Goal: Task Accomplishment & Management: Complete application form

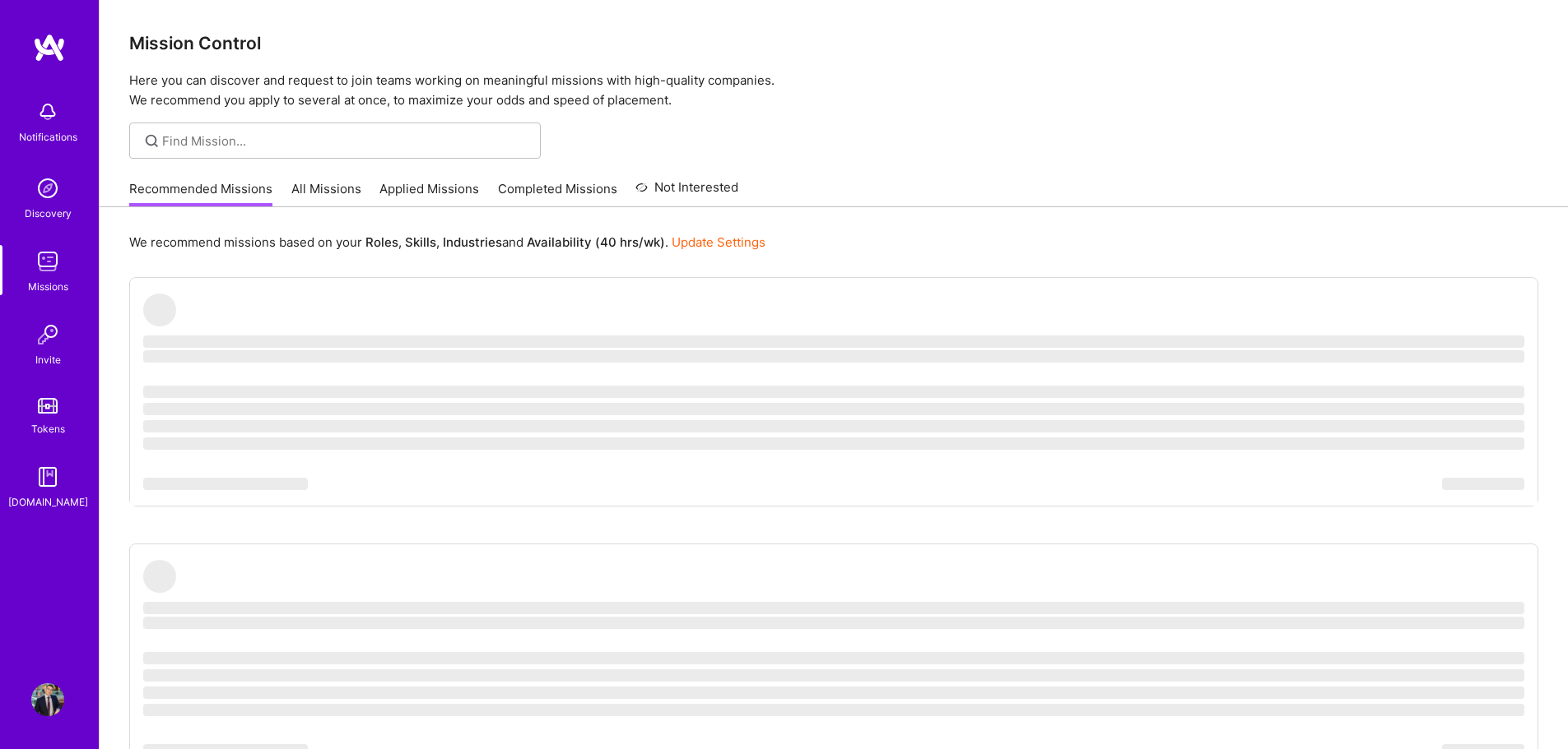
click at [419, 190] on link "Applied Missions" at bounding box center [429, 193] width 99 height 27
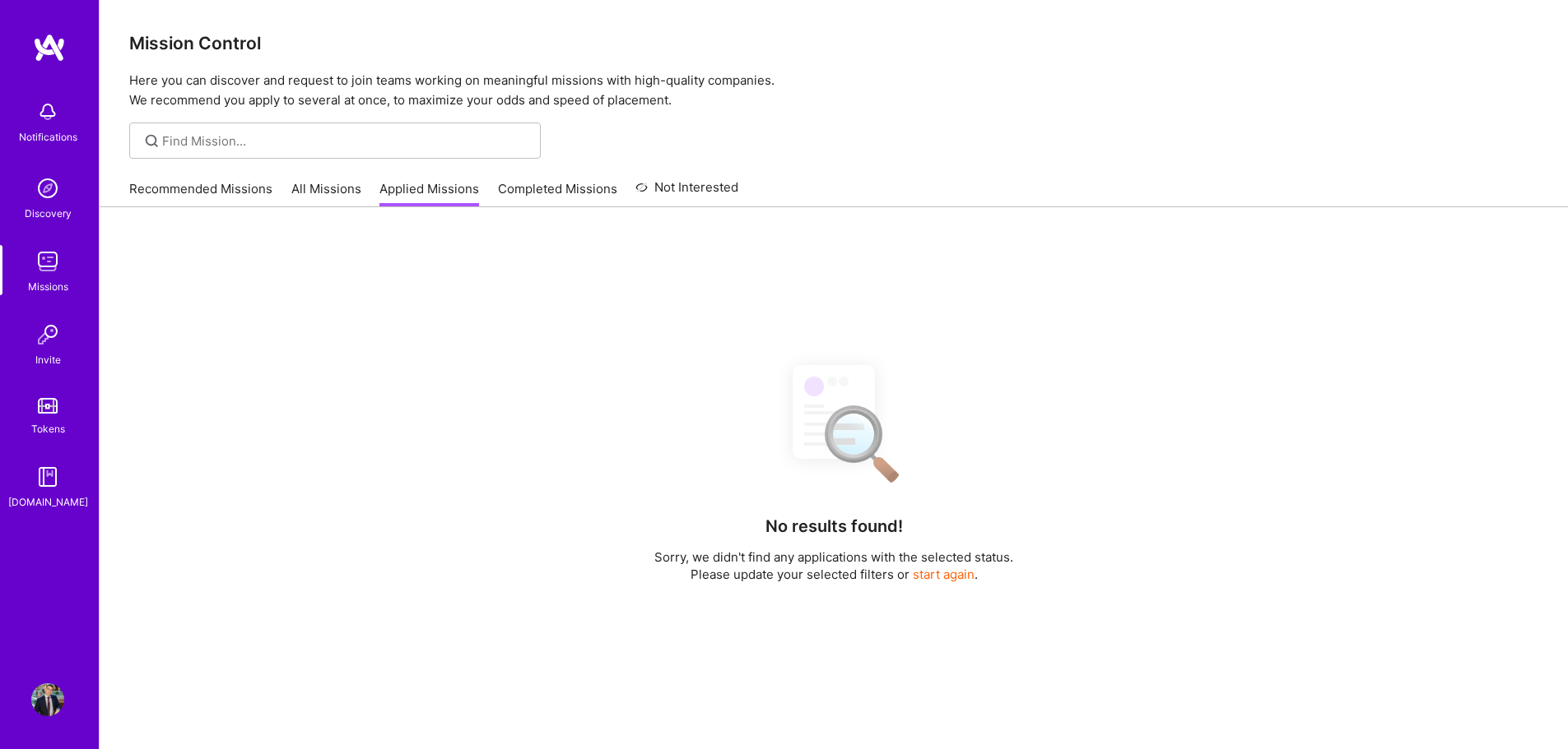
click at [324, 183] on link "All Missions" at bounding box center [325, 193] width 70 height 27
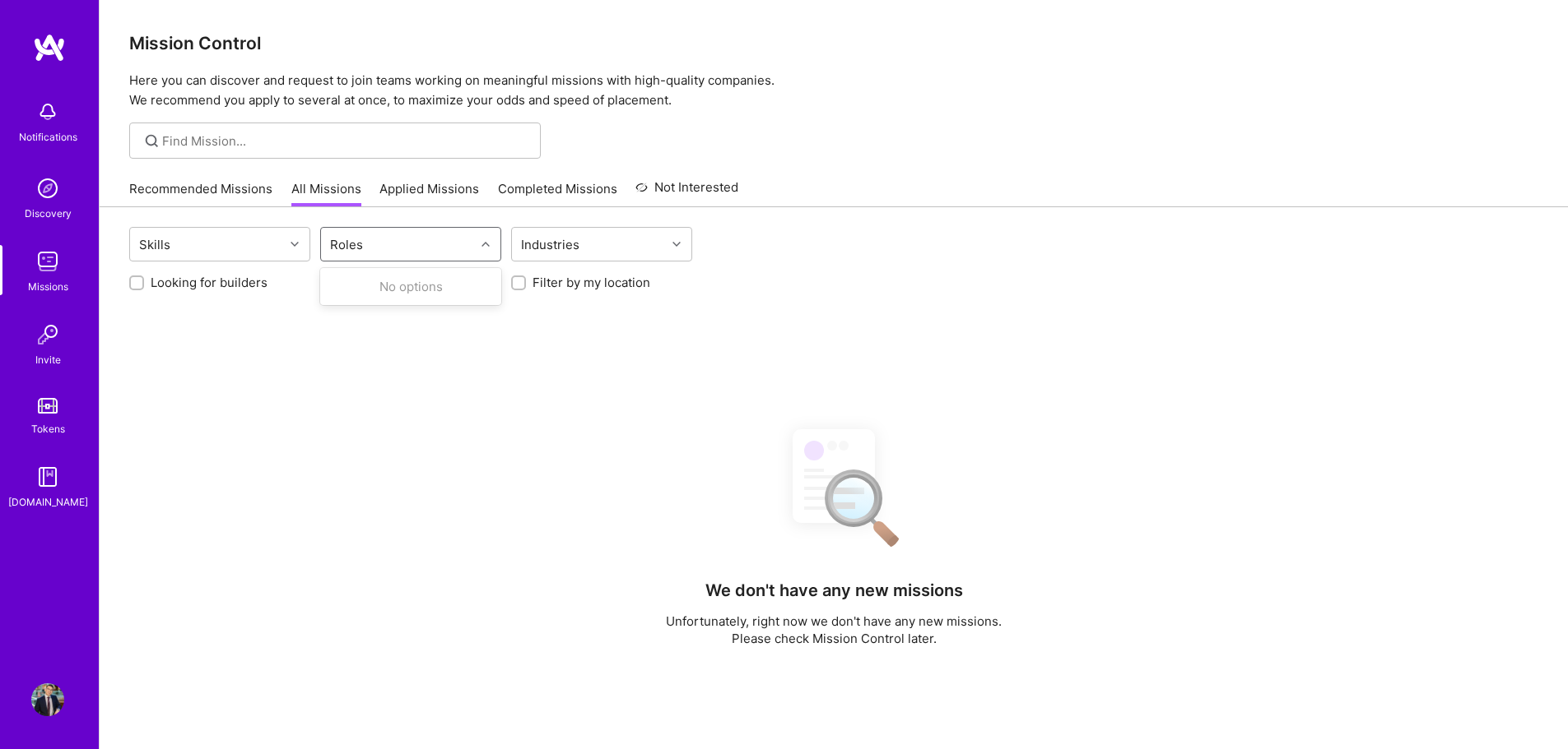
click at [428, 246] on div "Roles" at bounding box center [398, 244] width 154 height 33
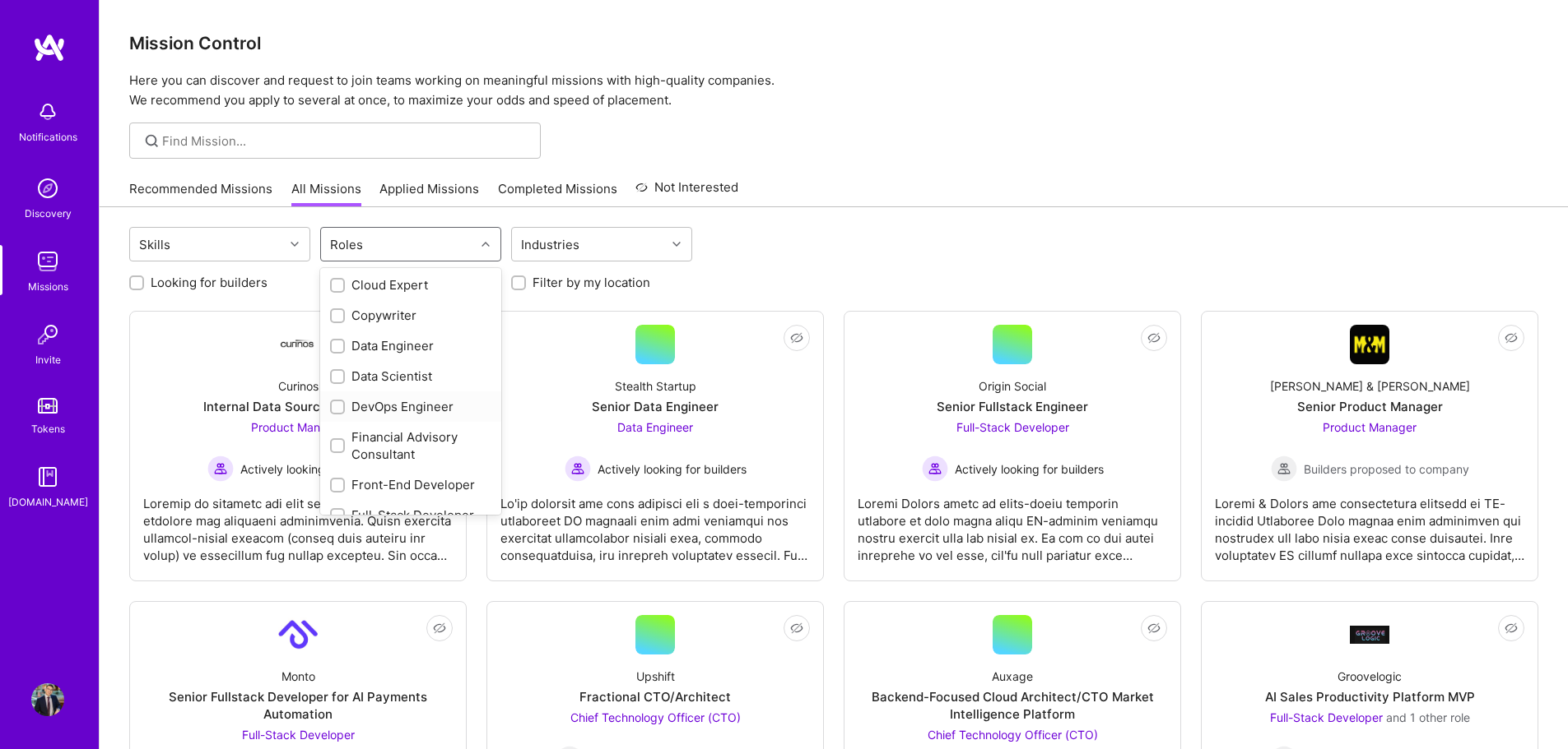
scroll to position [165, 0]
click at [400, 413] on div "Data Scientist" at bounding box center [411, 413] width 161 height 17
checkbox input "true"
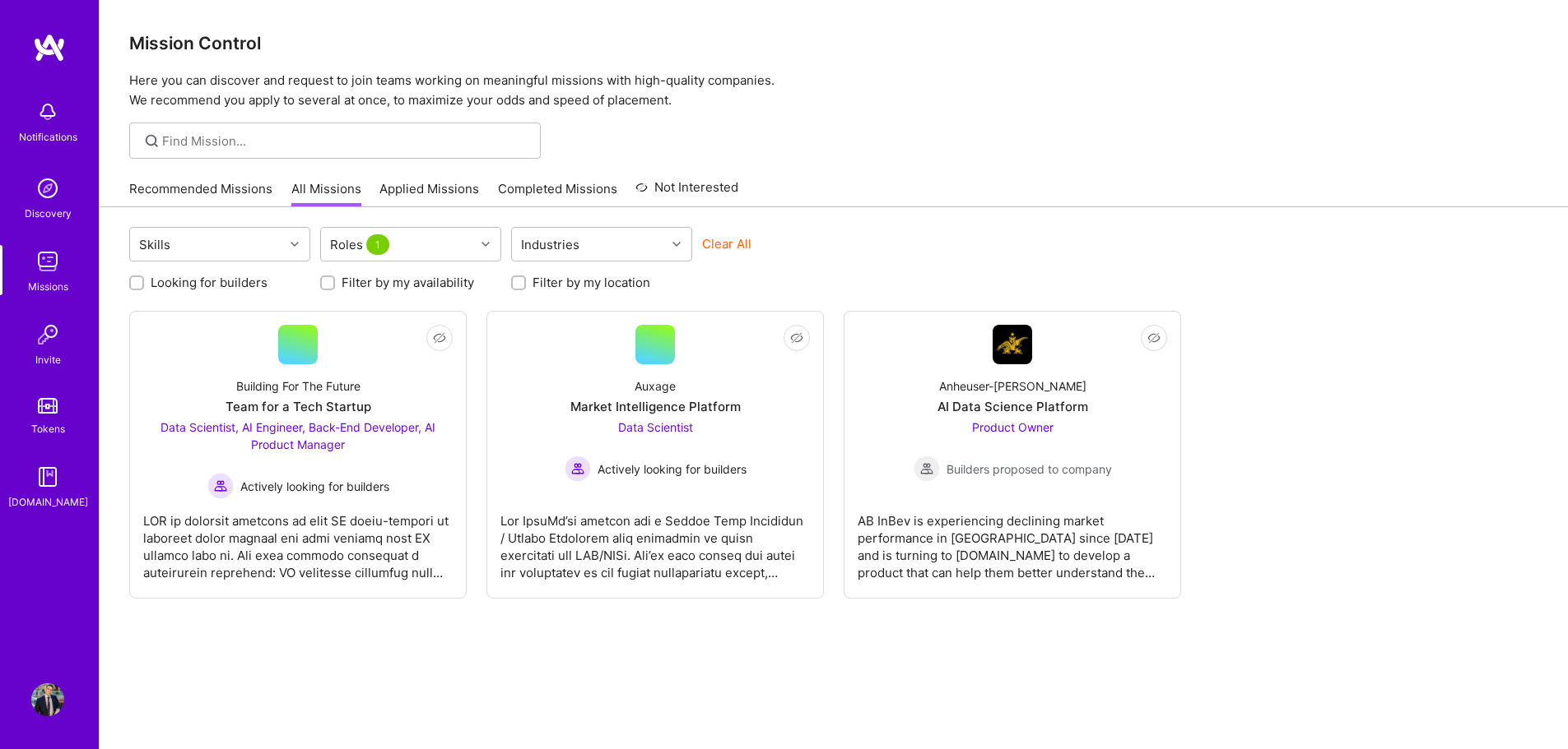
click at [536, 271] on div "Looking for builders Filter by my availability Filter by my location" at bounding box center [834, 278] width 1409 height 26
click at [531, 279] on div "Filter by my location" at bounding box center [601, 282] width 181 height 17
click at [521, 289] on div at bounding box center [518, 283] width 15 height 15
click at [520, 289] on div at bounding box center [518, 283] width 15 height 15
click at [520, 278] on input "Filter by my location" at bounding box center [520, 284] width 12 height 12
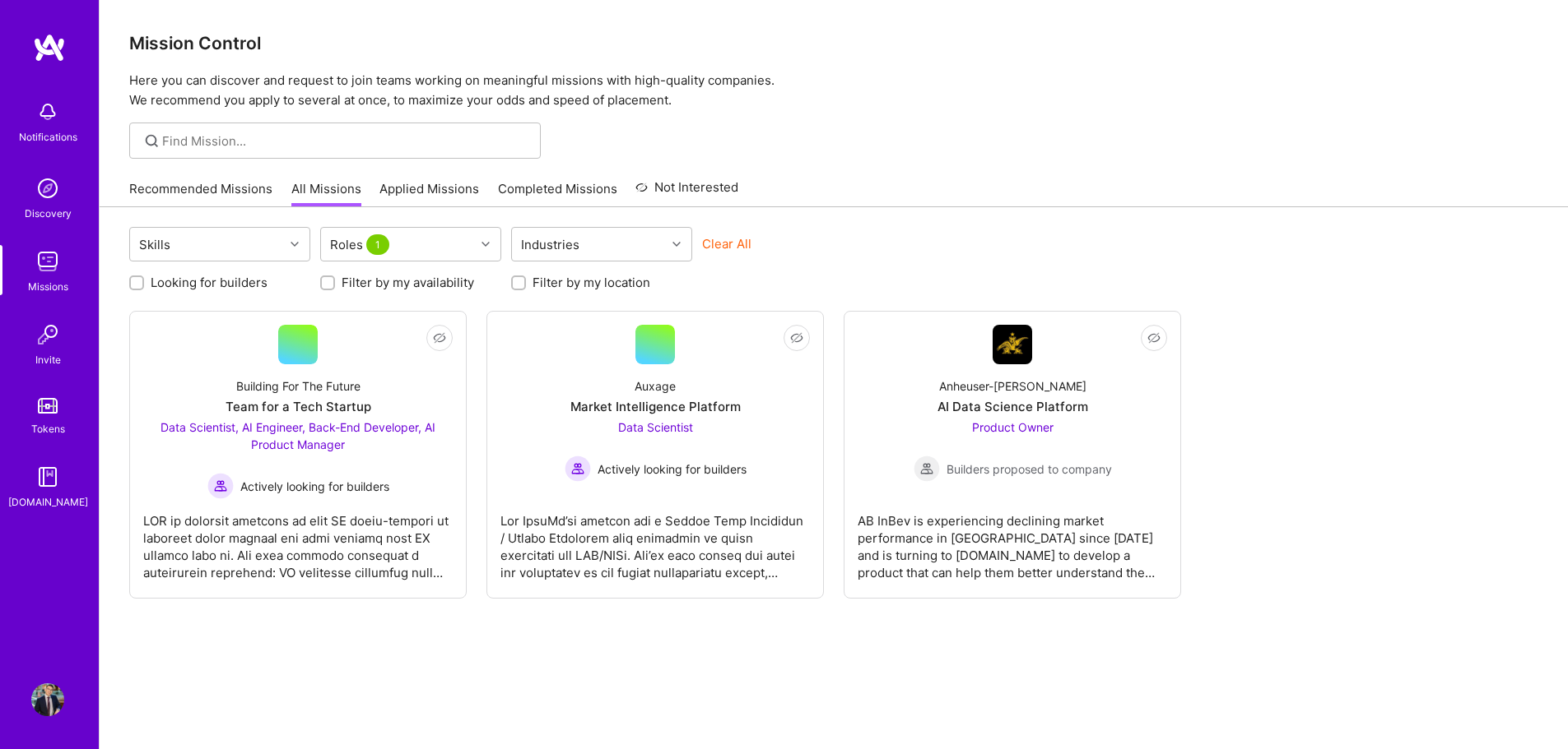
checkbox input "true"
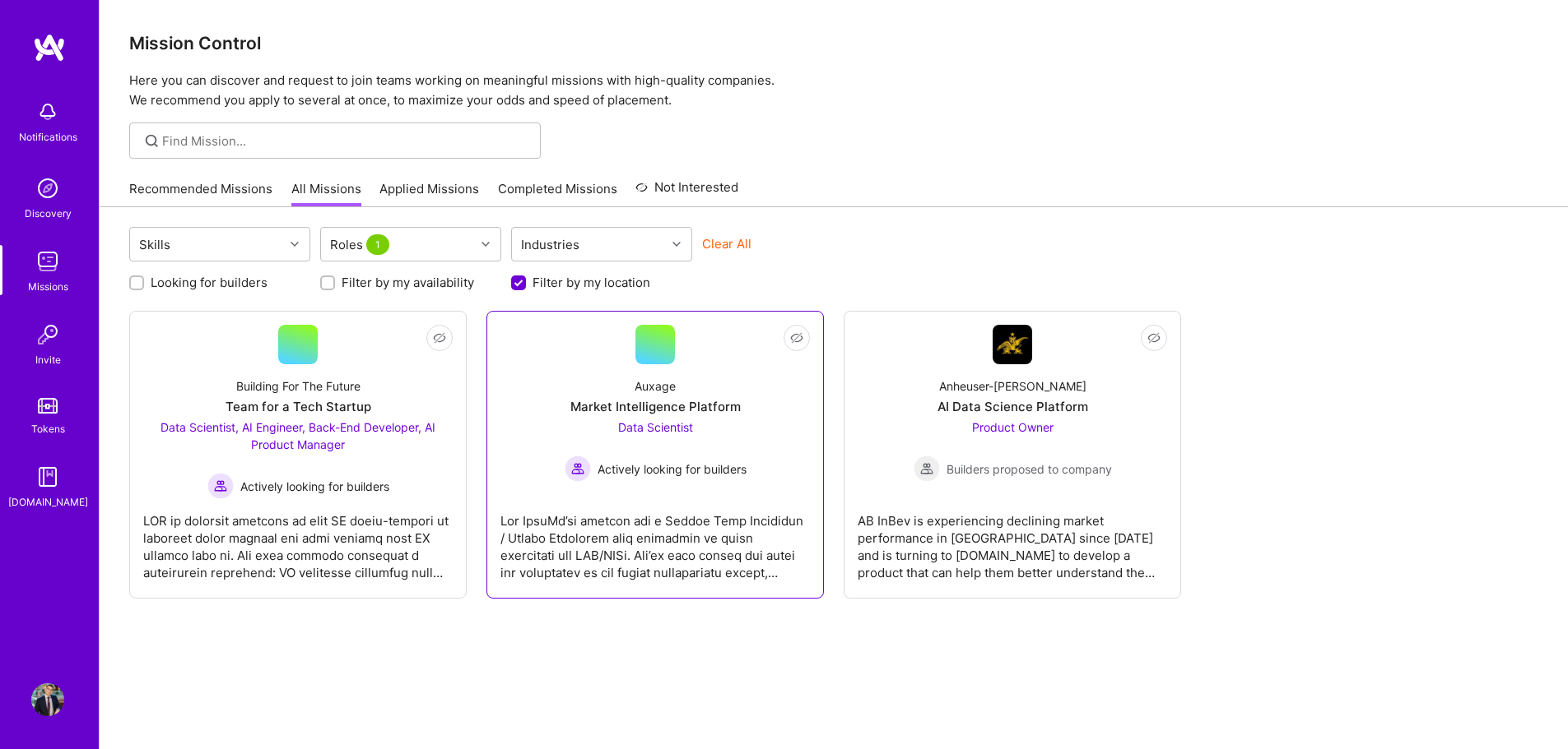
click at [640, 433] on span "Data Scientist" at bounding box center [655, 427] width 74 height 14
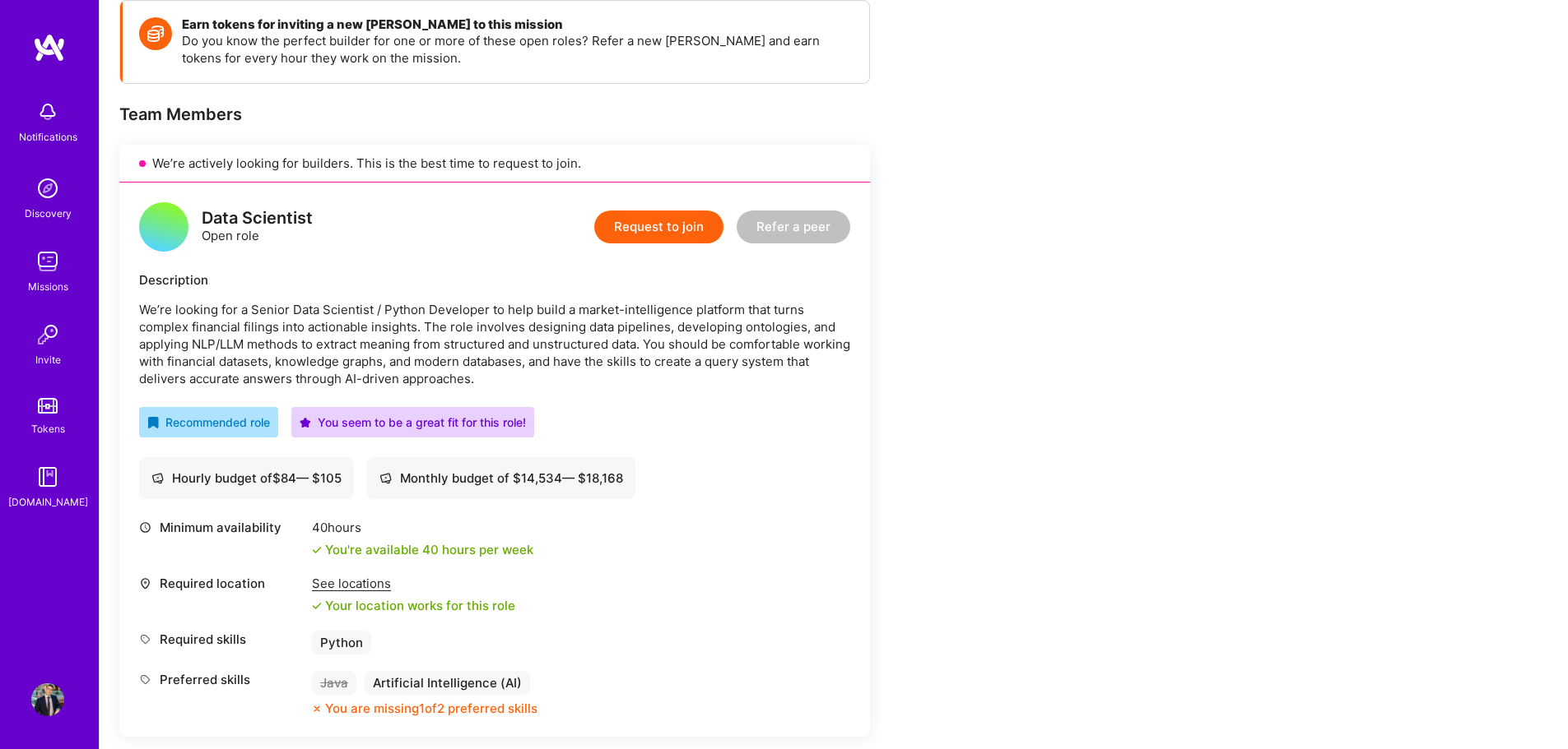
scroll to position [246, 0]
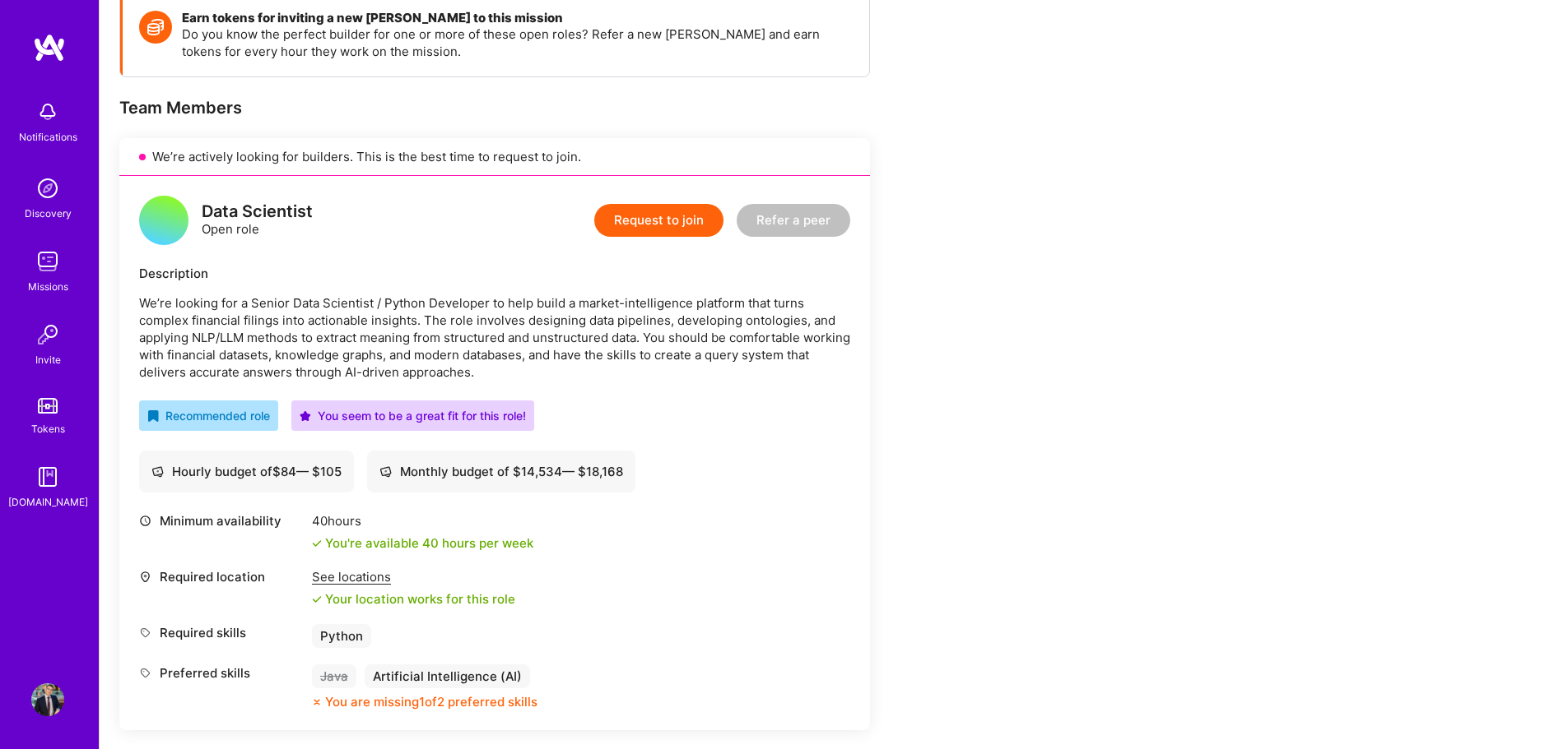
click at [655, 232] on button "Request to join" at bounding box center [659, 220] width 129 height 33
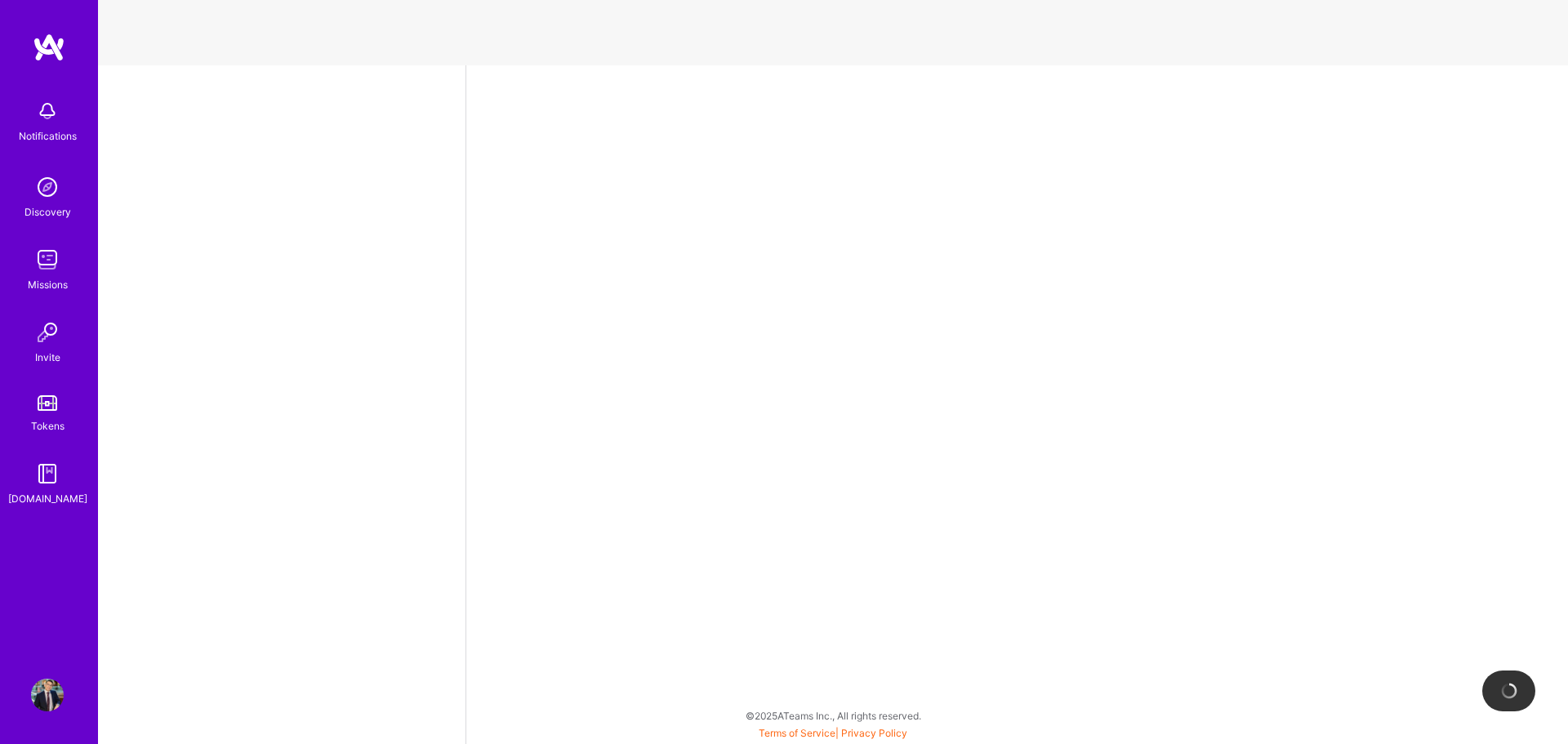
select select "CA"
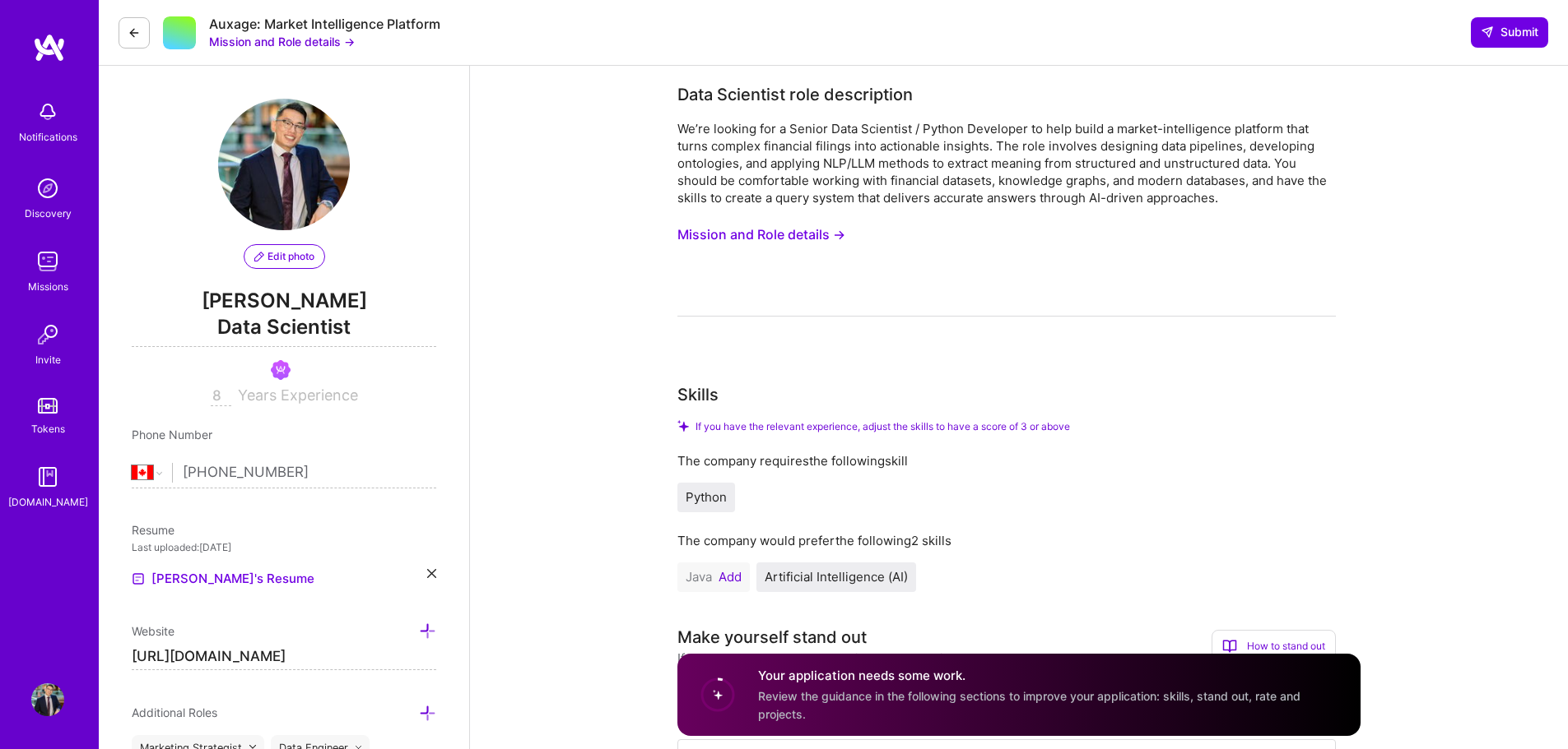
click at [773, 237] on button "Mission and Role details →" at bounding box center [761, 235] width 168 height 30
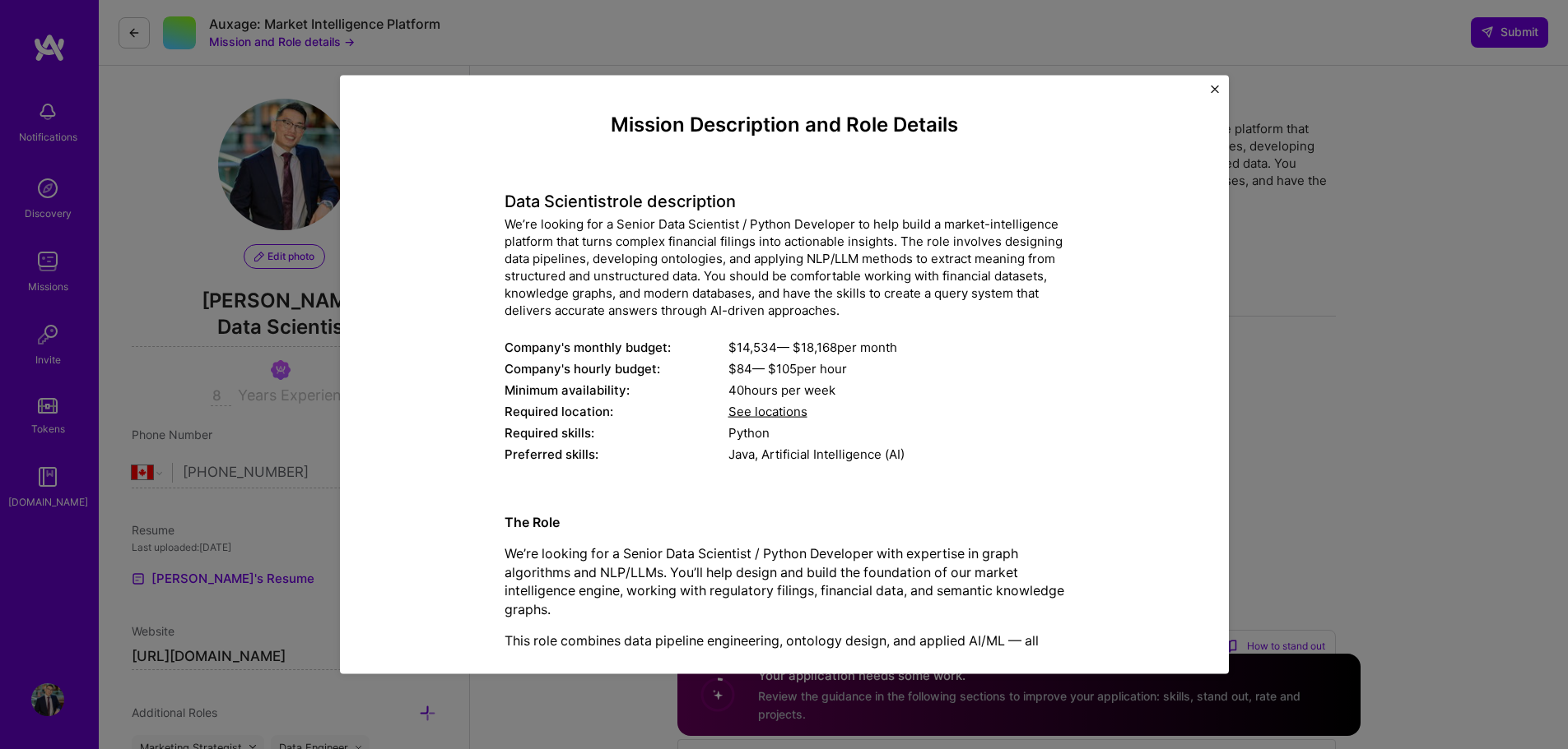
click at [505, 222] on div "We’re looking for a Senior Data Scientist / Python Developer to help build a ma…" at bounding box center [784, 266] width 560 height 104
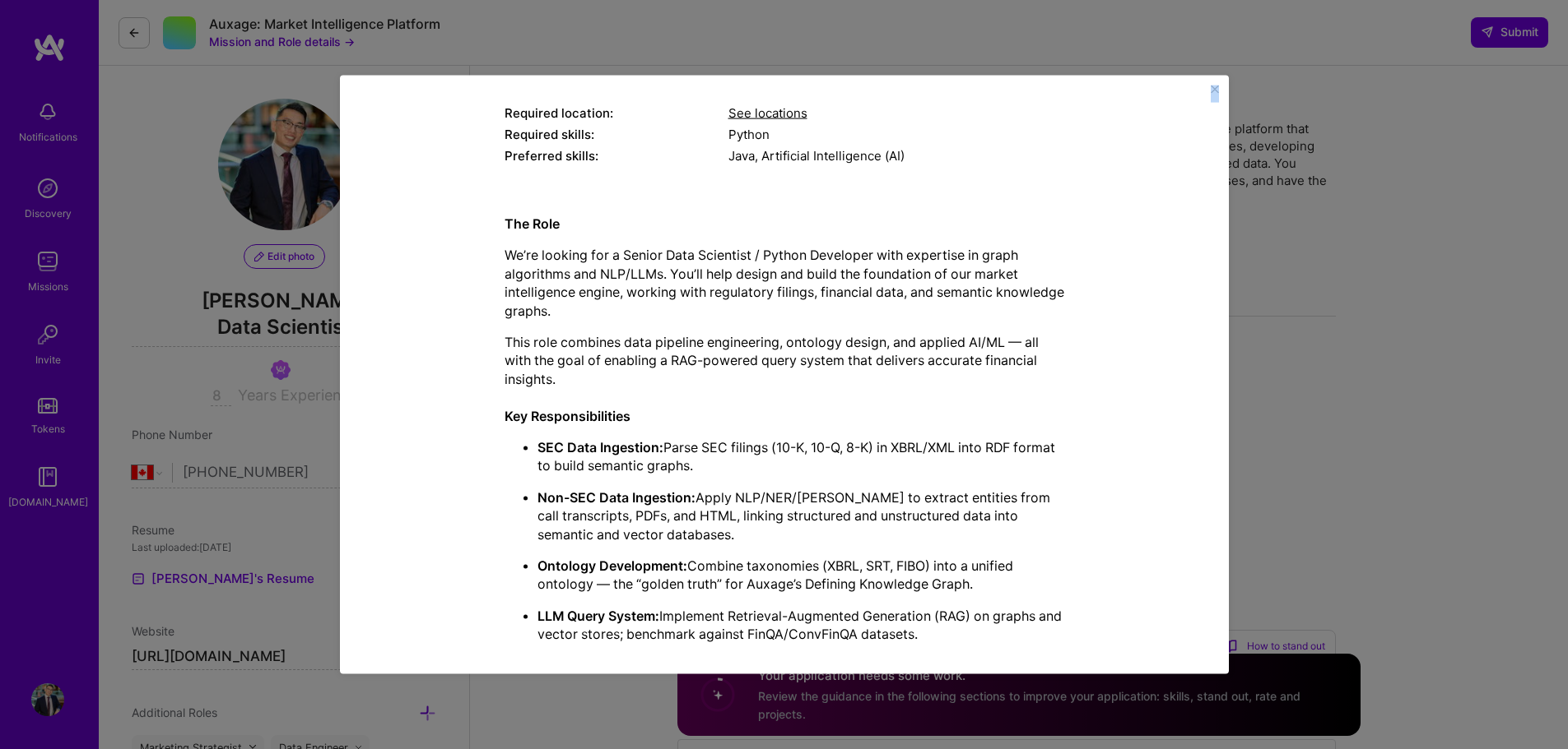
scroll to position [671, 0]
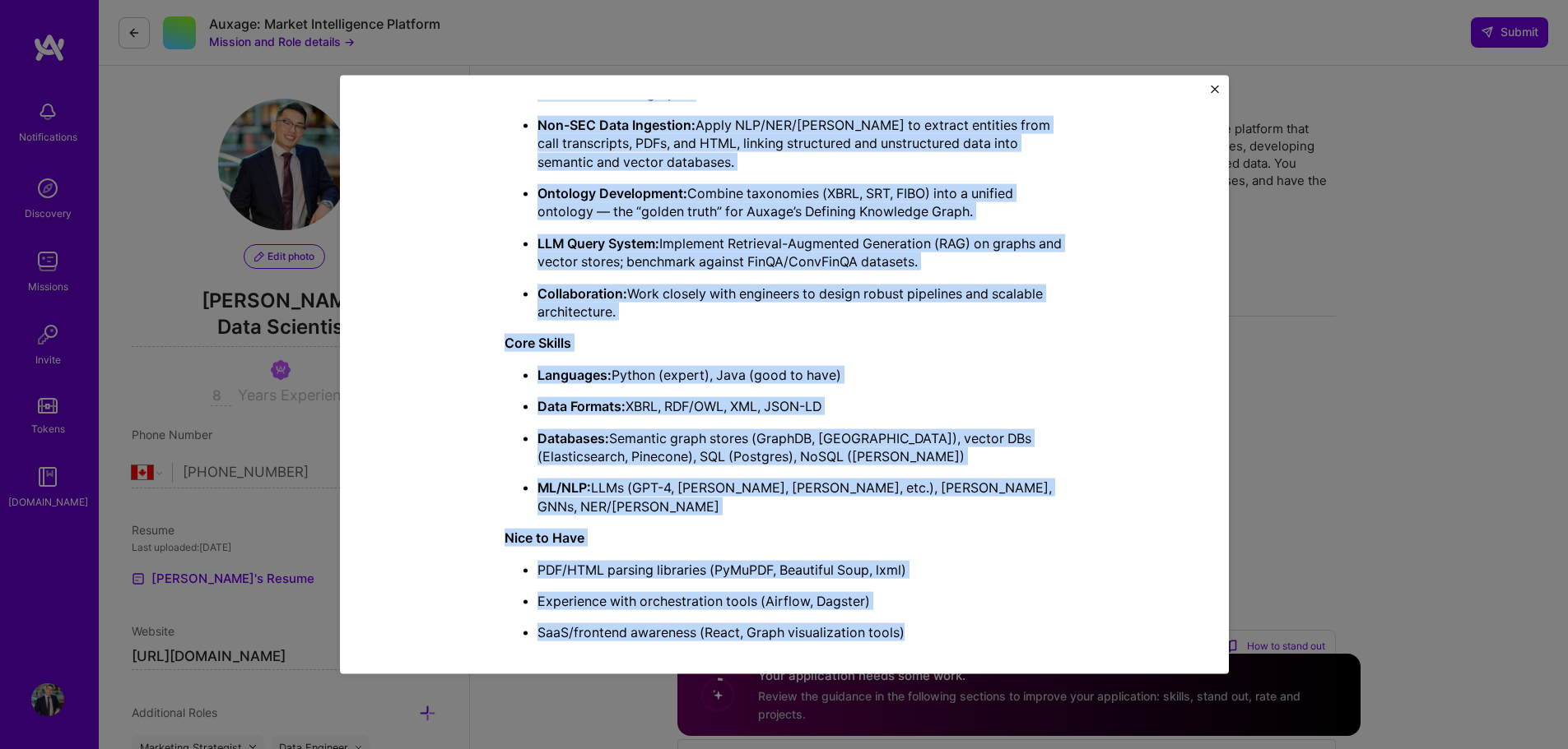
drag, startPoint x: 503, startPoint y: 222, endPoint x: 893, endPoint y: 605, distance: 546.6
click at [902, 622] on div "Mission Description and Role Details Data Scientist role description We’re look…" at bounding box center [784, 48] width 560 height 1213
copy div "Lo’ip dolorsi ame c Adipis Elit Seddoeius / Tempor Incididun ut labo etdol m al…"
